Goal: Task Accomplishment & Management: Complete application form

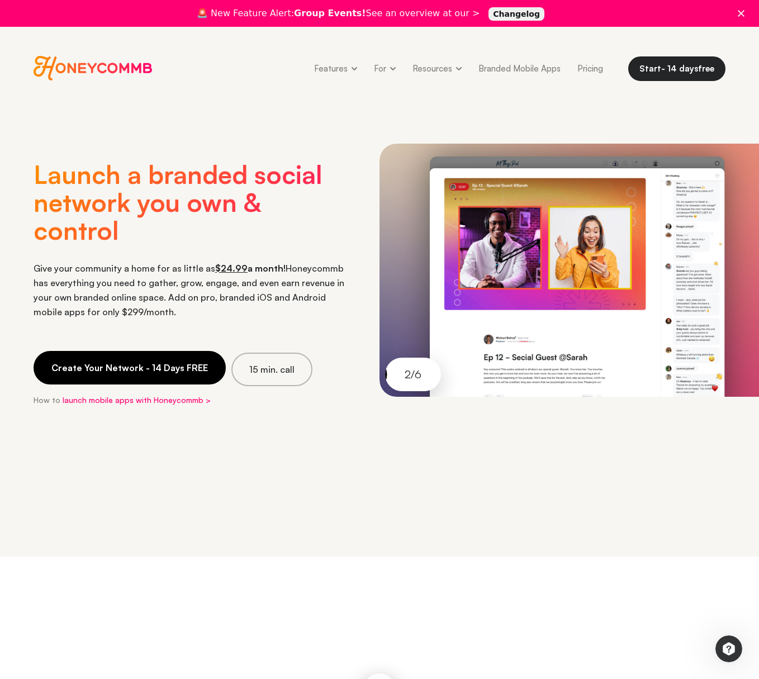
click at [170, 366] on link "Create Your Network - 14 Days FREE" at bounding box center [130, 368] width 192 height 34
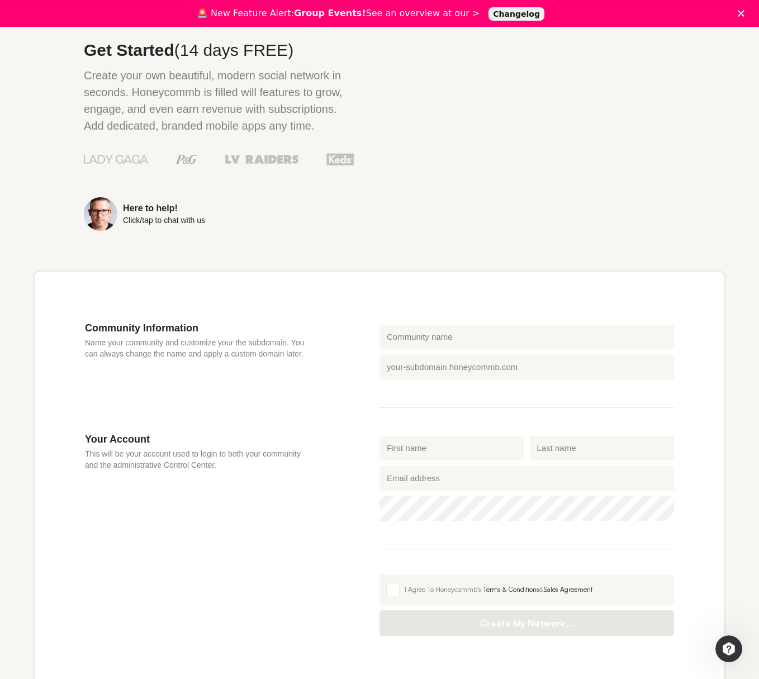
scroll to position [166, 0]
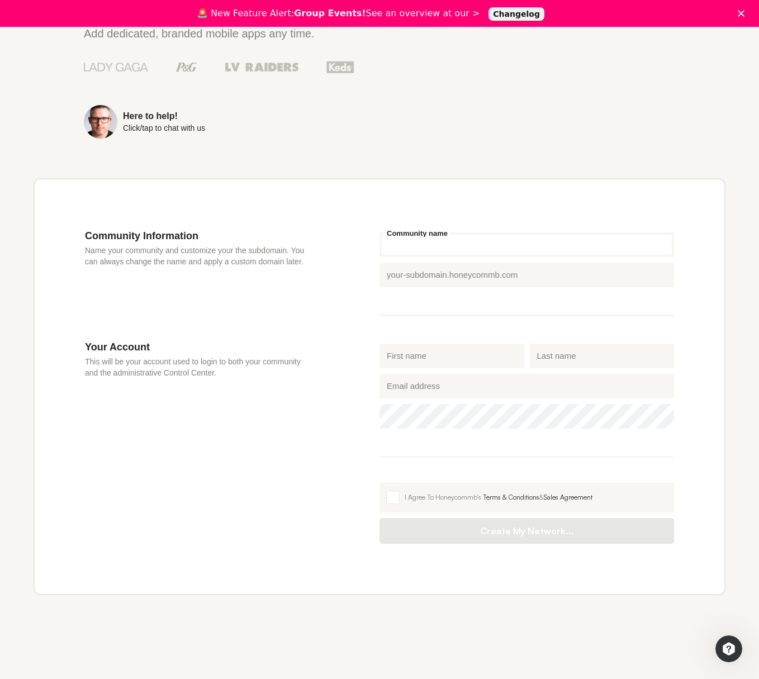
click at [401, 251] on input "Community name" at bounding box center [526, 244] width 294 height 25
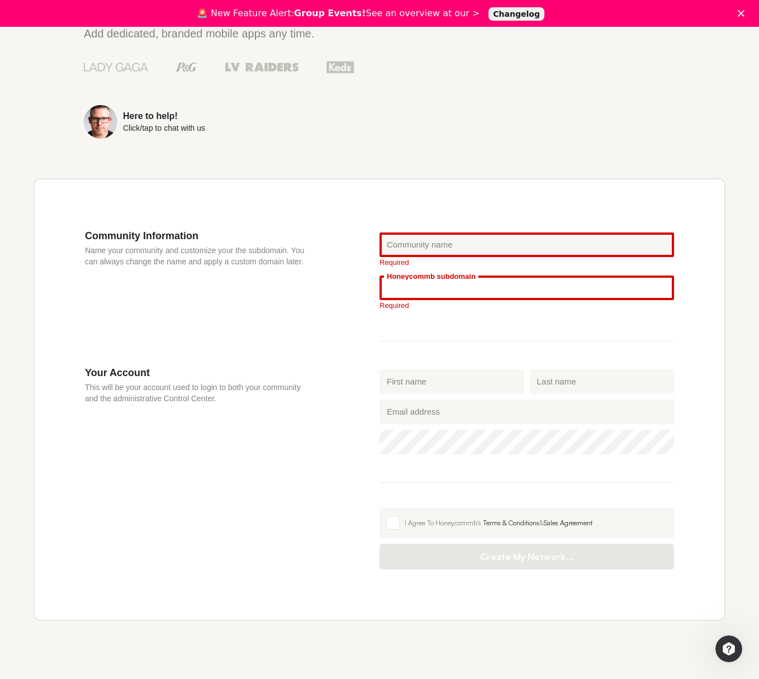
click at [430, 272] on fieldset "Community name Required Honeycommb subdomain .[DOMAIN_NAME] Required" at bounding box center [526, 286] width 294 height 112
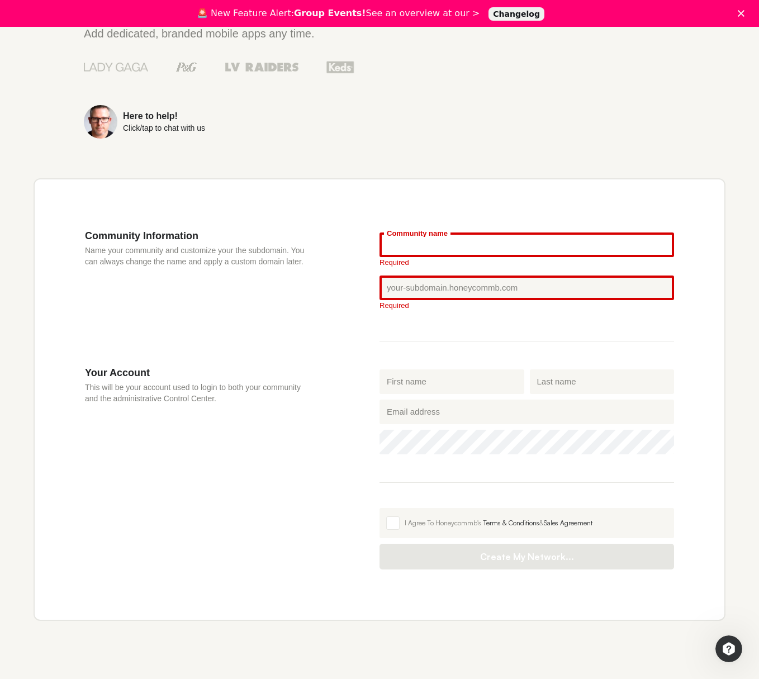
click at [426, 245] on input "Community name" at bounding box center [526, 244] width 294 height 25
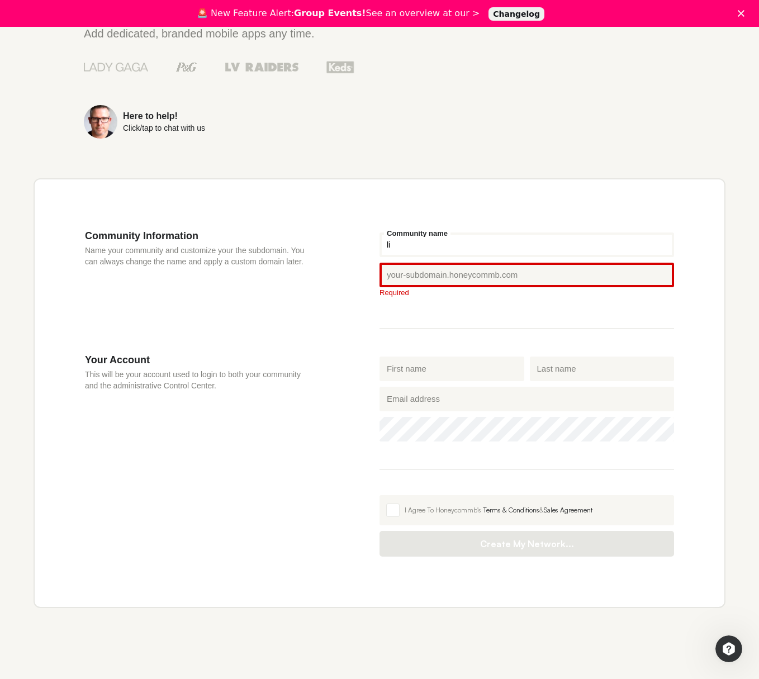
type input "l"
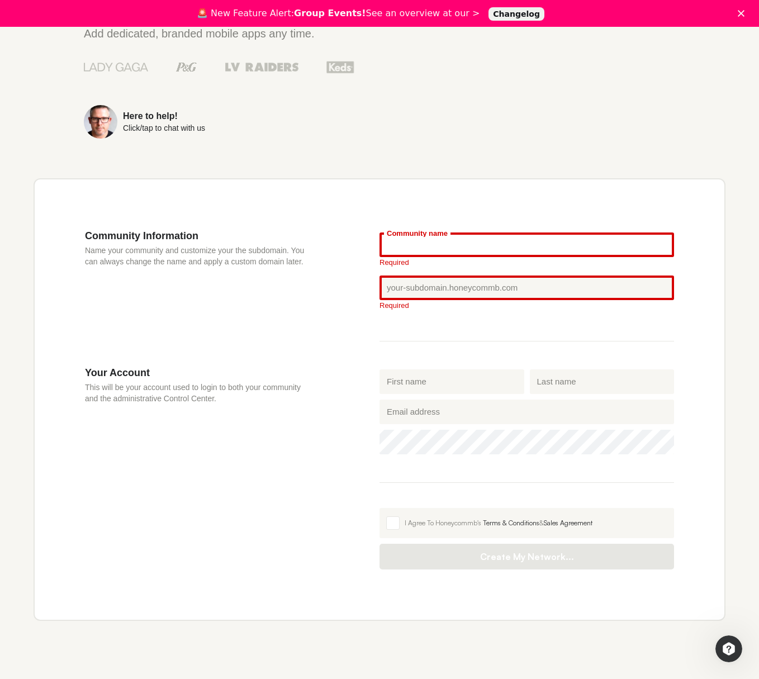
type input "D"
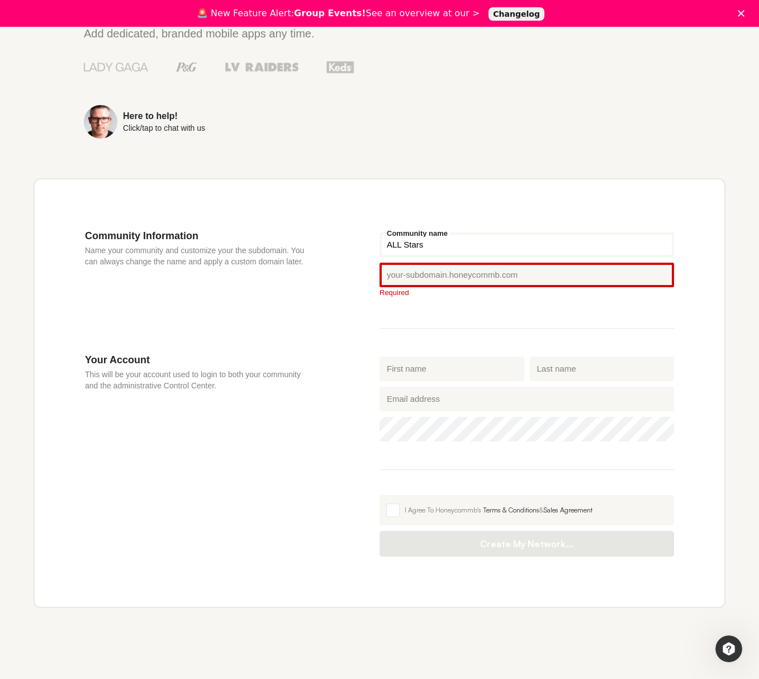
type input "ALL Stars"
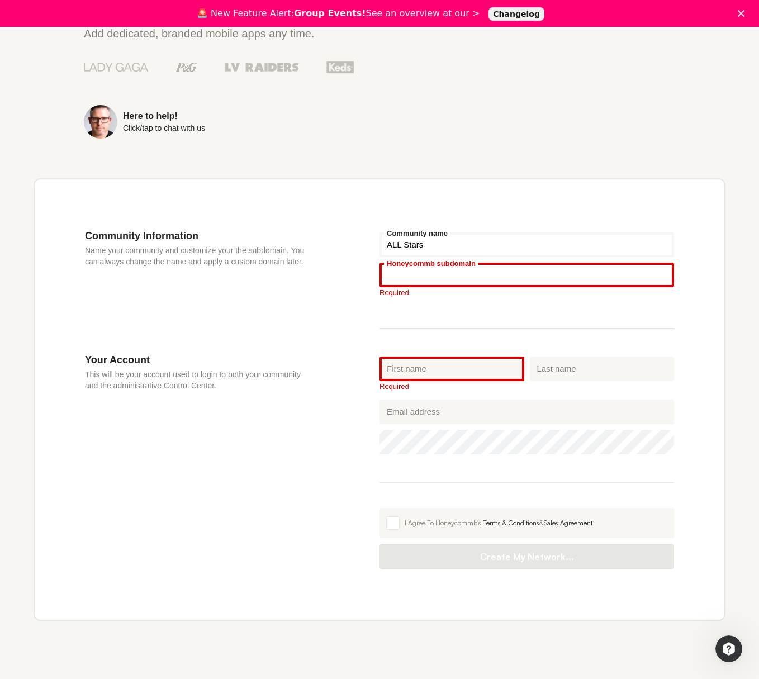
click at [411, 269] on input "Honeycommb subdomain" at bounding box center [526, 275] width 294 height 25
click at [426, 253] on input "ALL Stars" at bounding box center [526, 244] width 294 height 25
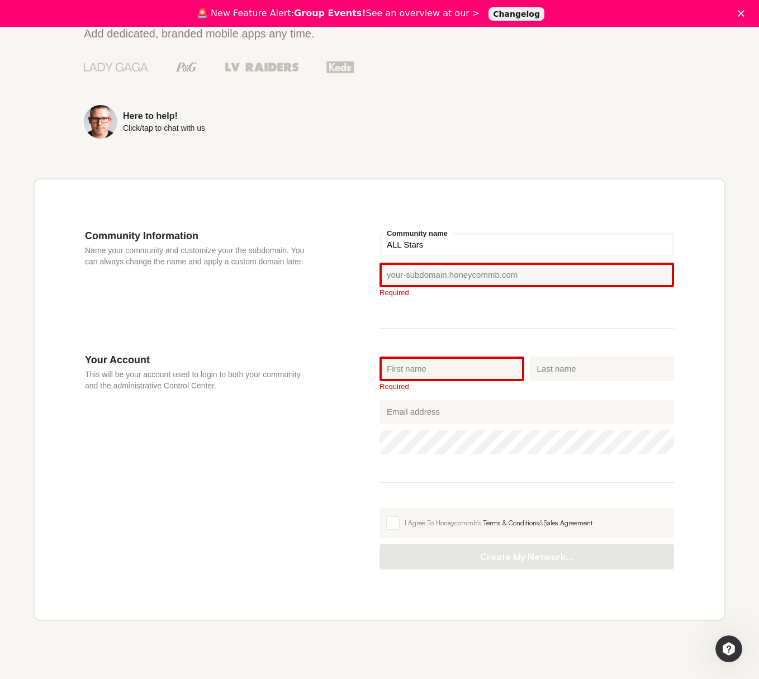
click at [426, 253] on input "ALL Stars" at bounding box center [526, 244] width 294 height 25
